Goal: Transaction & Acquisition: Purchase product/service

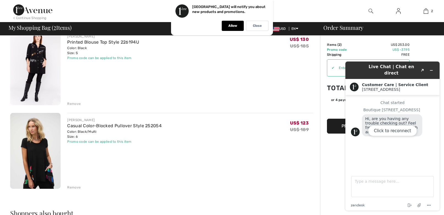
scroll to position [75, 0]
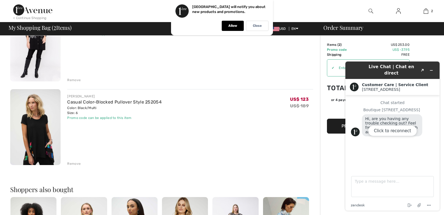
click at [433, 69] on div "Click to reconnect" at bounding box center [392, 135] width 94 height 149
click at [431, 68] on div "Click to reconnect" at bounding box center [392, 135] width 94 height 149
click at [318, 150] on div "You are only US$ 0.00 away from FREE SHIPPING! Continue Shopping > Congratulati…" at bounding box center [161, 178] width 317 height 436
click at [280, 140] on div "[PERSON_NAME] Casual Color-Blocked Pullover Style 252054 Color: Black/Multi Siz…" at bounding box center [190, 127] width 246 height 77
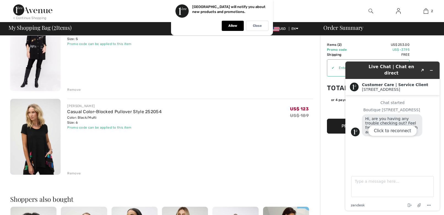
scroll to position [0, 0]
